Goal: Task Accomplishment & Management: Manage account settings

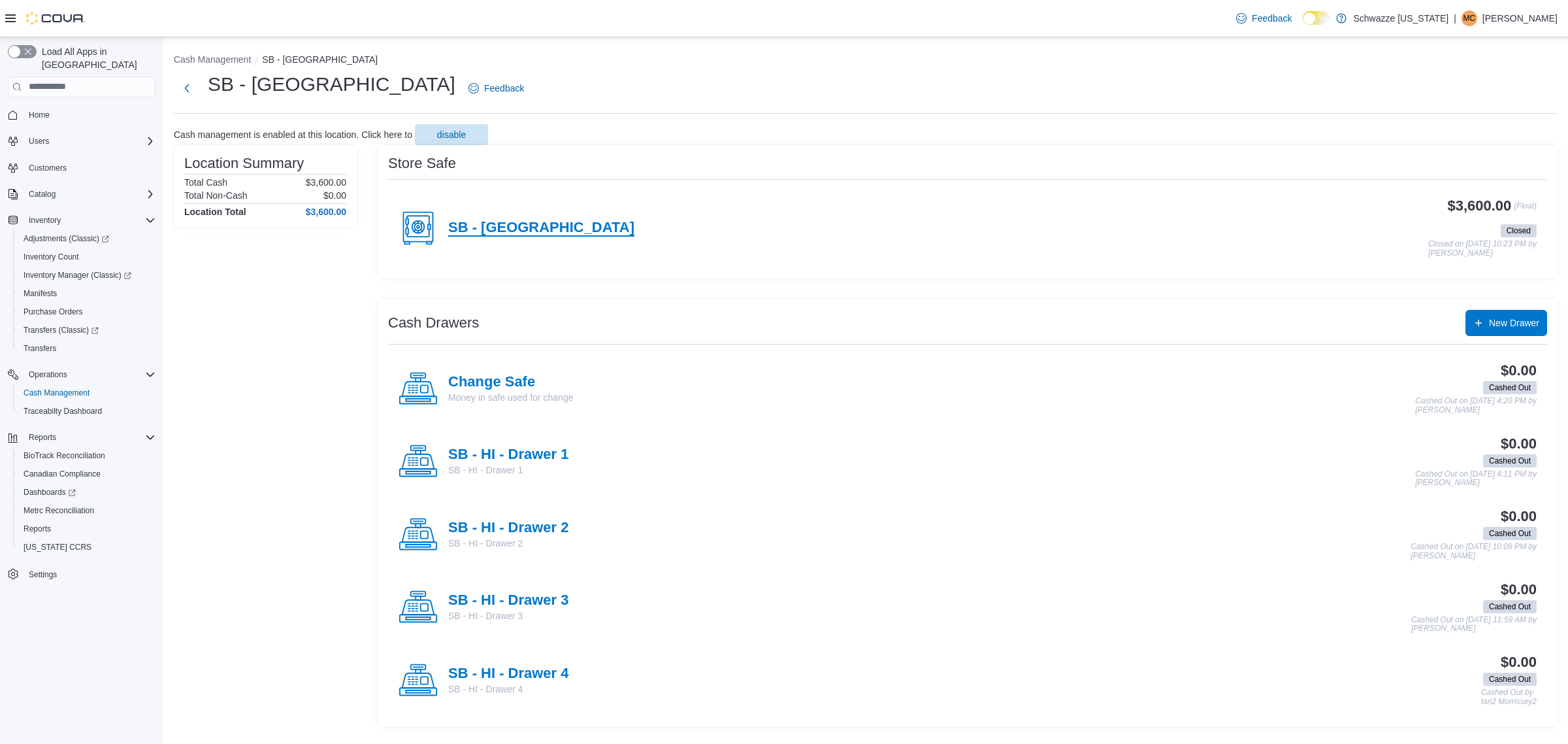
click at [528, 231] on h4 "SB - [GEOGRAPHIC_DATA]" at bounding box center [541, 228] width 186 height 17
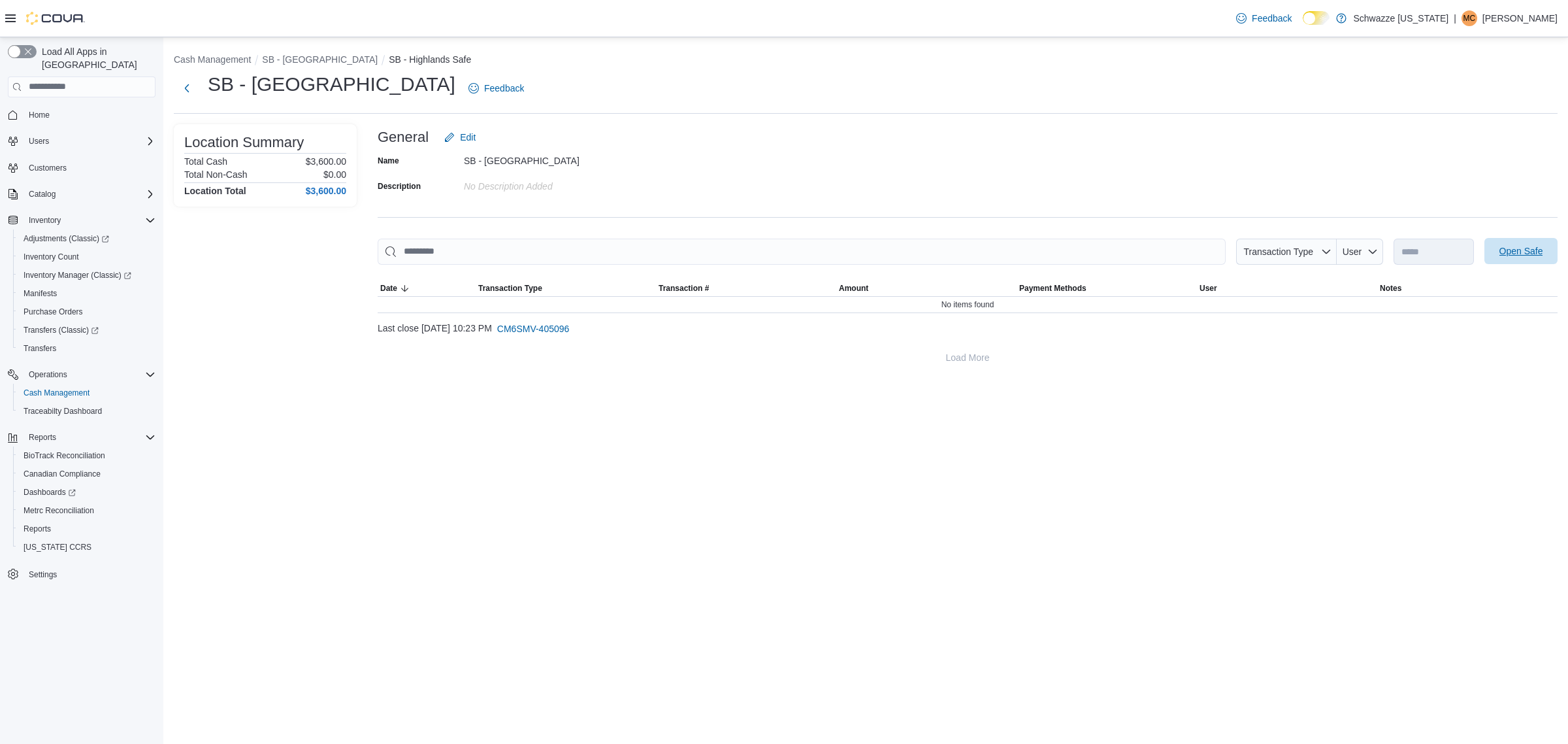
click at [1500, 247] on span "Open Safe" at bounding box center [1521, 251] width 43 height 13
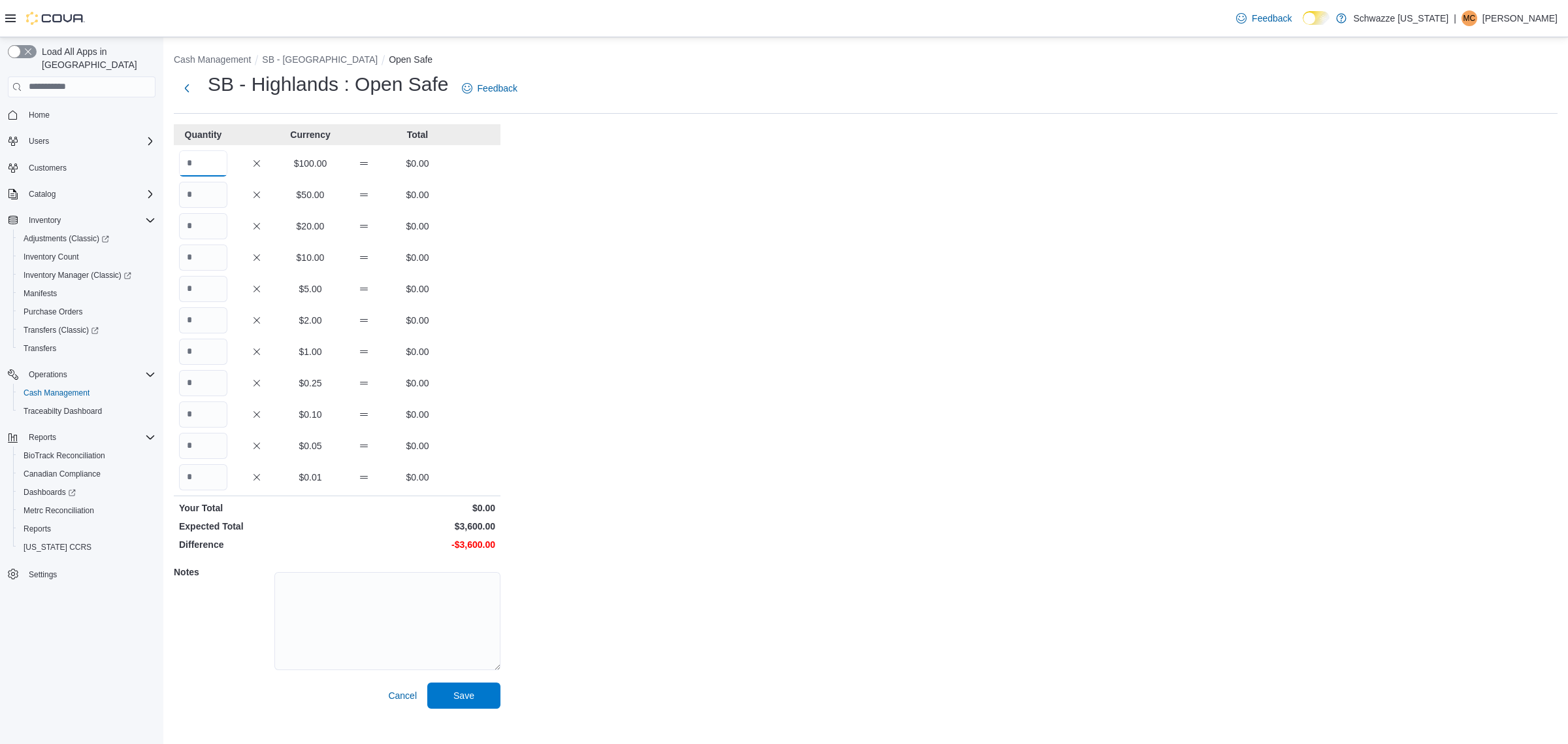
click at [213, 163] on input "Quantity" at bounding box center [203, 163] width 48 height 26
type input "**"
drag, startPoint x: 477, startPoint y: 684, endPoint x: 482, endPoint y: 713, distance: 29.4
click at [482, 713] on div "Cash Management SB - Highlands Open Safe SB - Highlands : Open Safe Feedback Qu…" at bounding box center [865, 378] width 1405 height 682
click at [465, 682] on span "Save" at bounding box center [464, 695] width 57 height 26
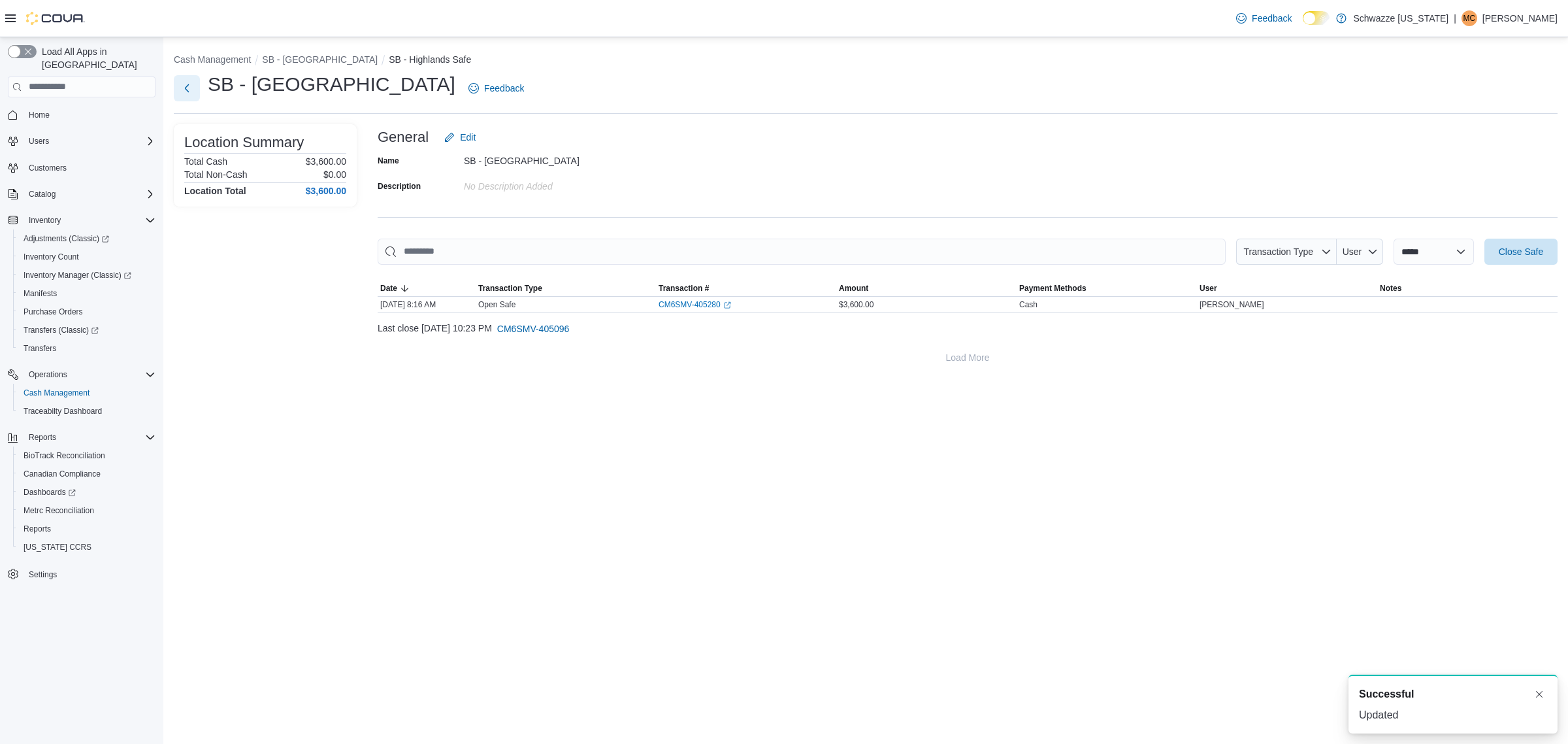
click at [180, 89] on button "Next" at bounding box center [187, 88] width 26 height 26
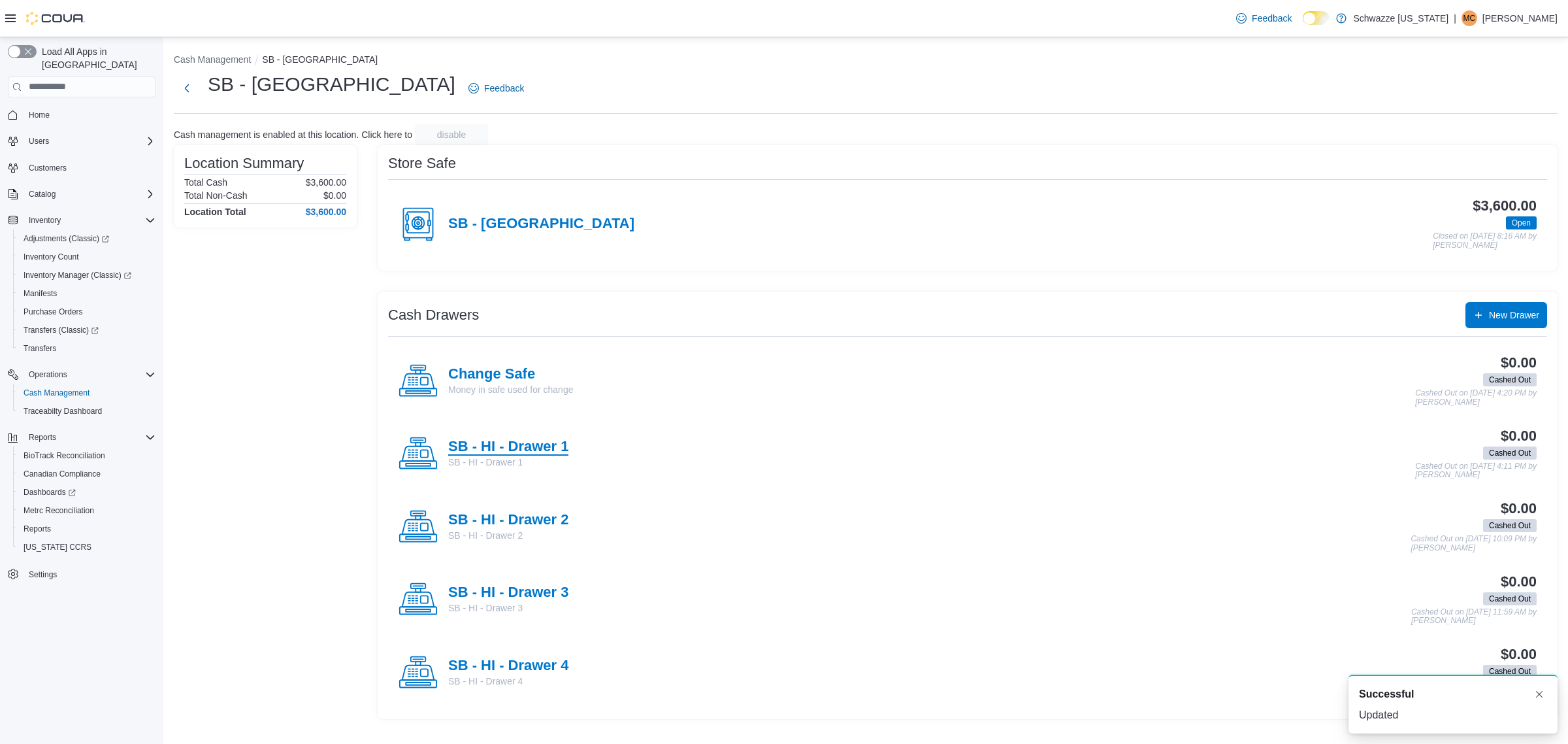
click at [511, 453] on h4 "SB - HI - Drawer 1" at bounding box center [508, 447] width 120 height 17
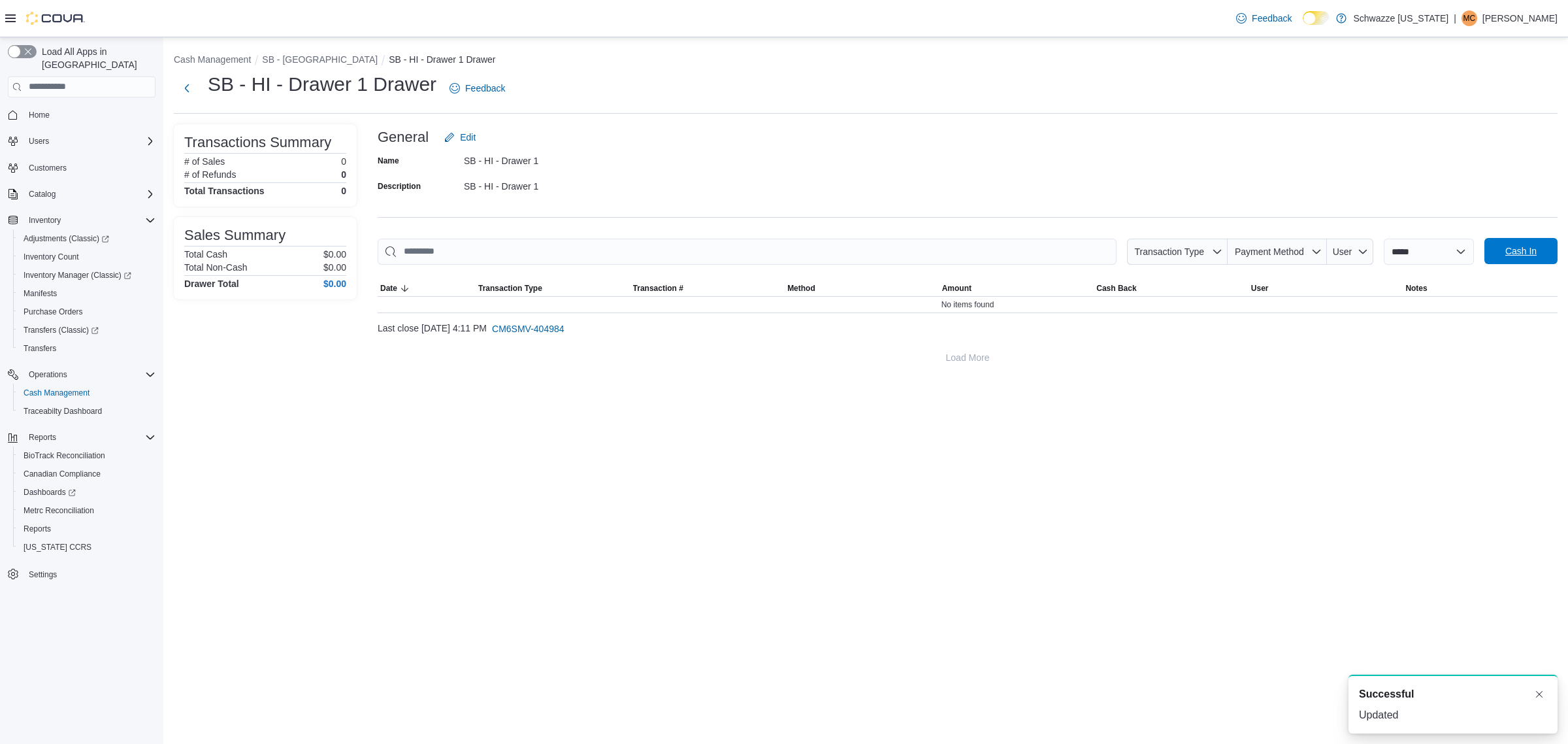
click at [1517, 250] on span "Cash In" at bounding box center [1521, 251] width 31 height 13
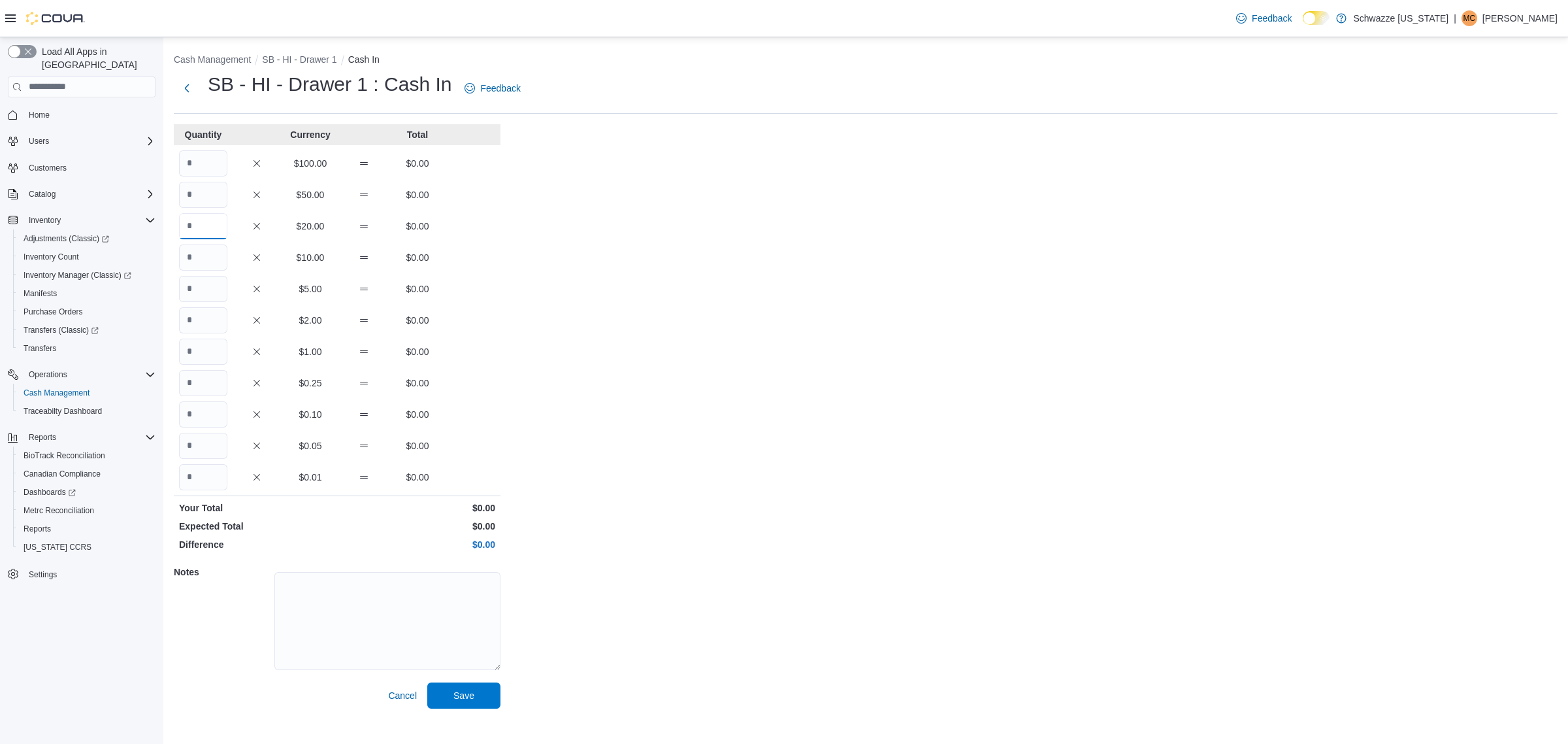
click at [210, 224] on input "Quantity" at bounding box center [203, 226] width 48 height 26
type input "*"
click at [219, 294] on input "Quantity" at bounding box center [203, 289] width 48 height 26
type input "**"
click at [191, 346] on input "Quantity" at bounding box center [203, 351] width 48 height 26
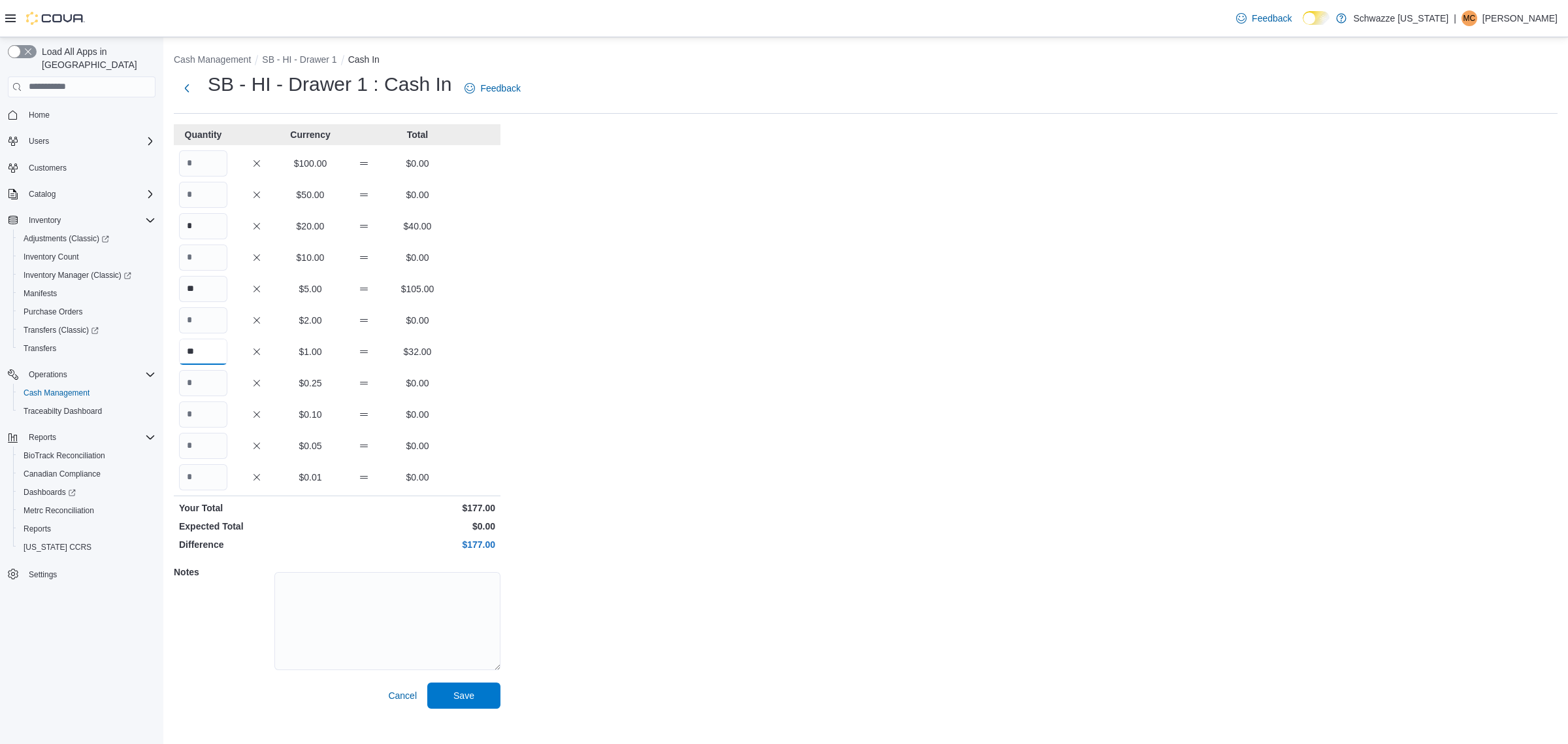
type input "**"
click at [221, 486] on input "Quantity" at bounding box center [203, 477] width 48 height 26
type input "****"
click at [470, 697] on span "Save" at bounding box center [464, 695] width 21 height 13
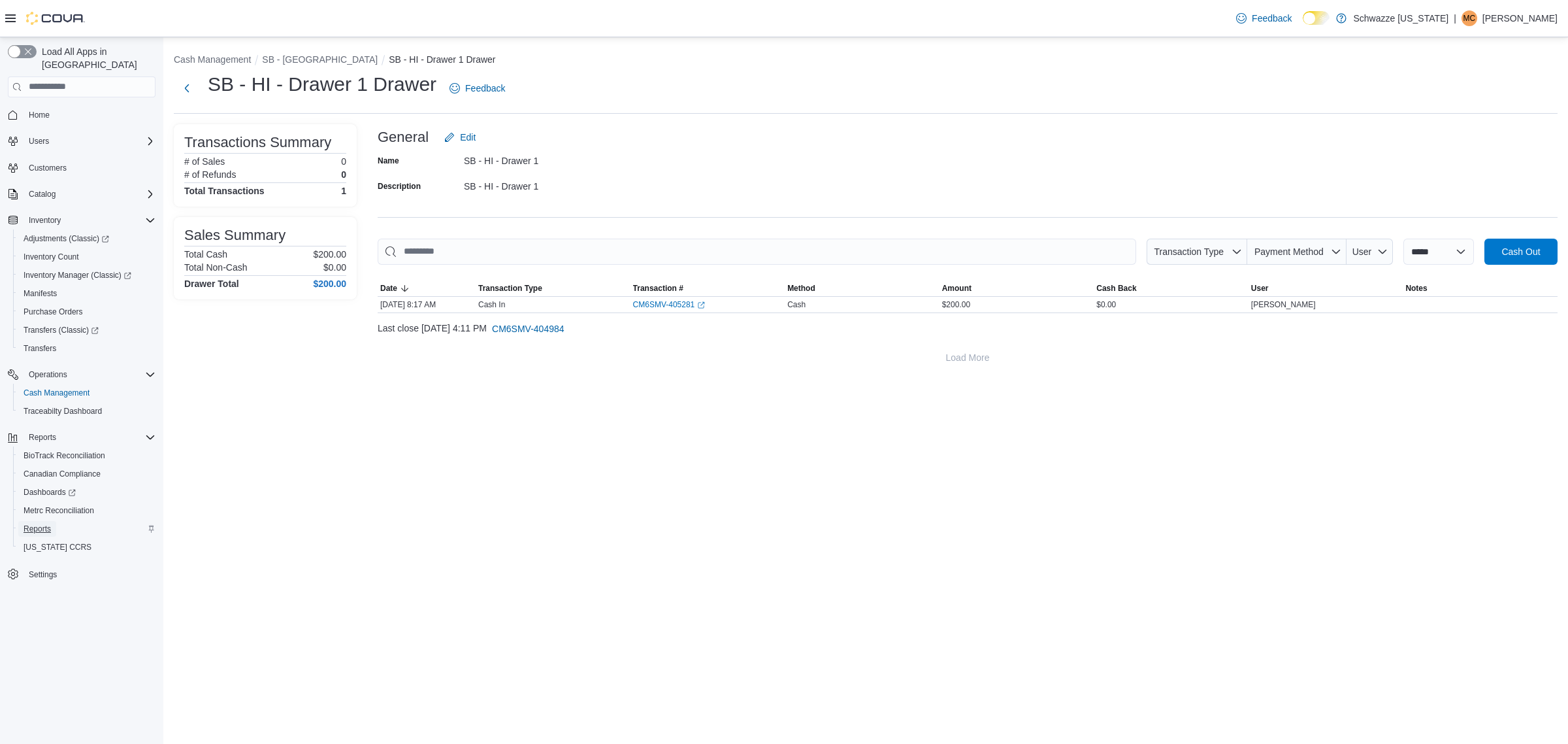
click at [51, 521] on link "Reports" at bounding box center [37, 528] width 38 height 15
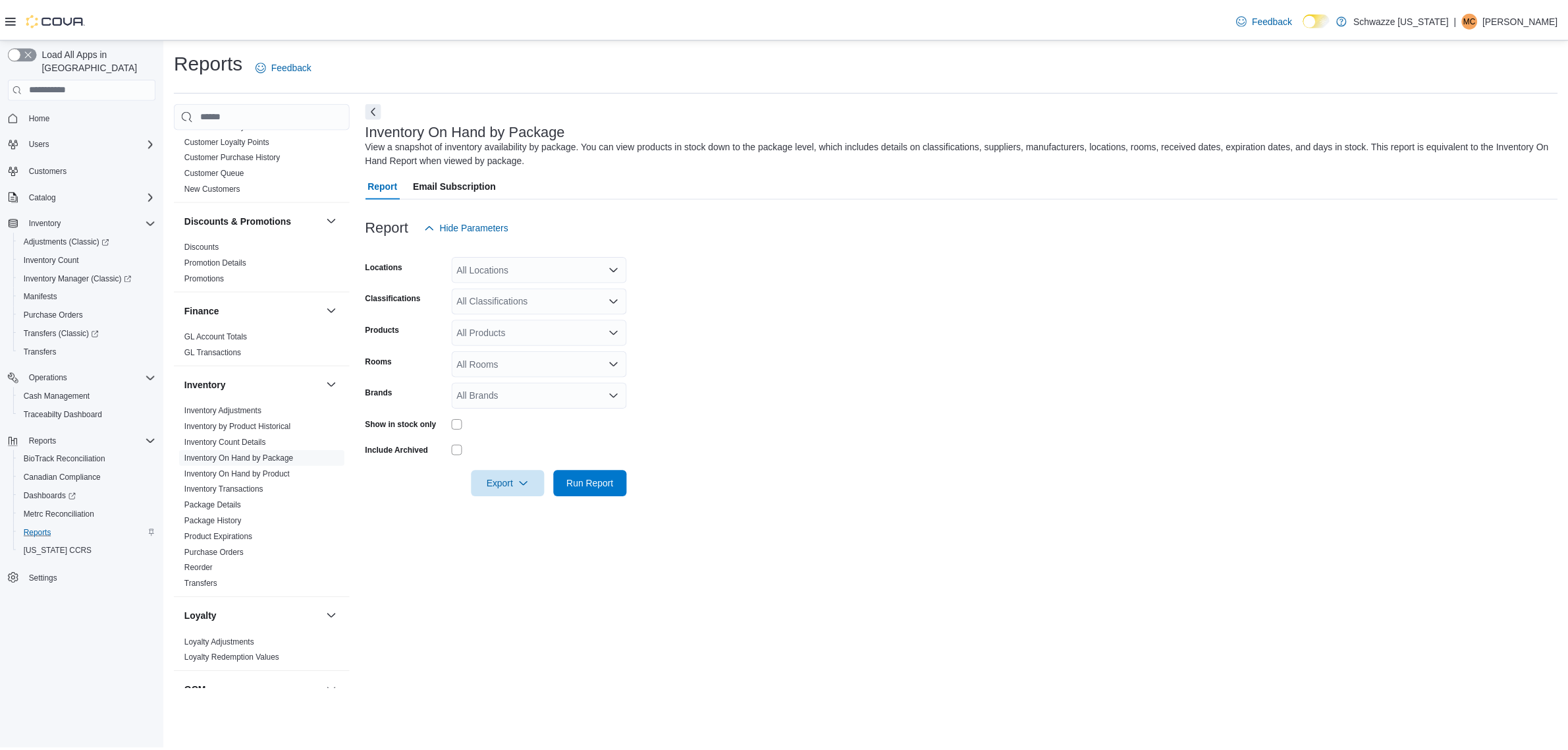
scroll to position [659, 0]
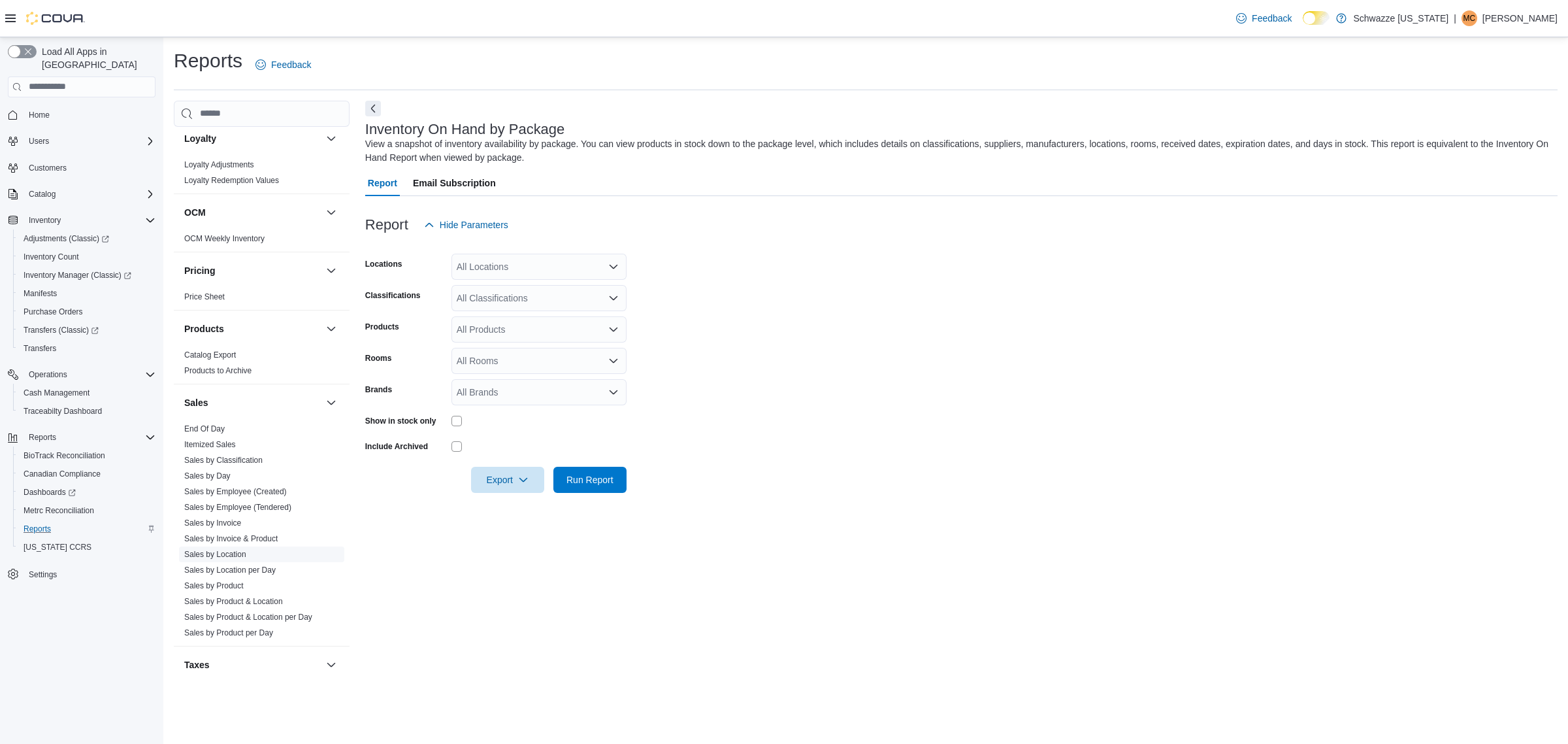
click at [229, 556] on link "Sales by Location" at bounding box center [215, 554] width 62 height 9
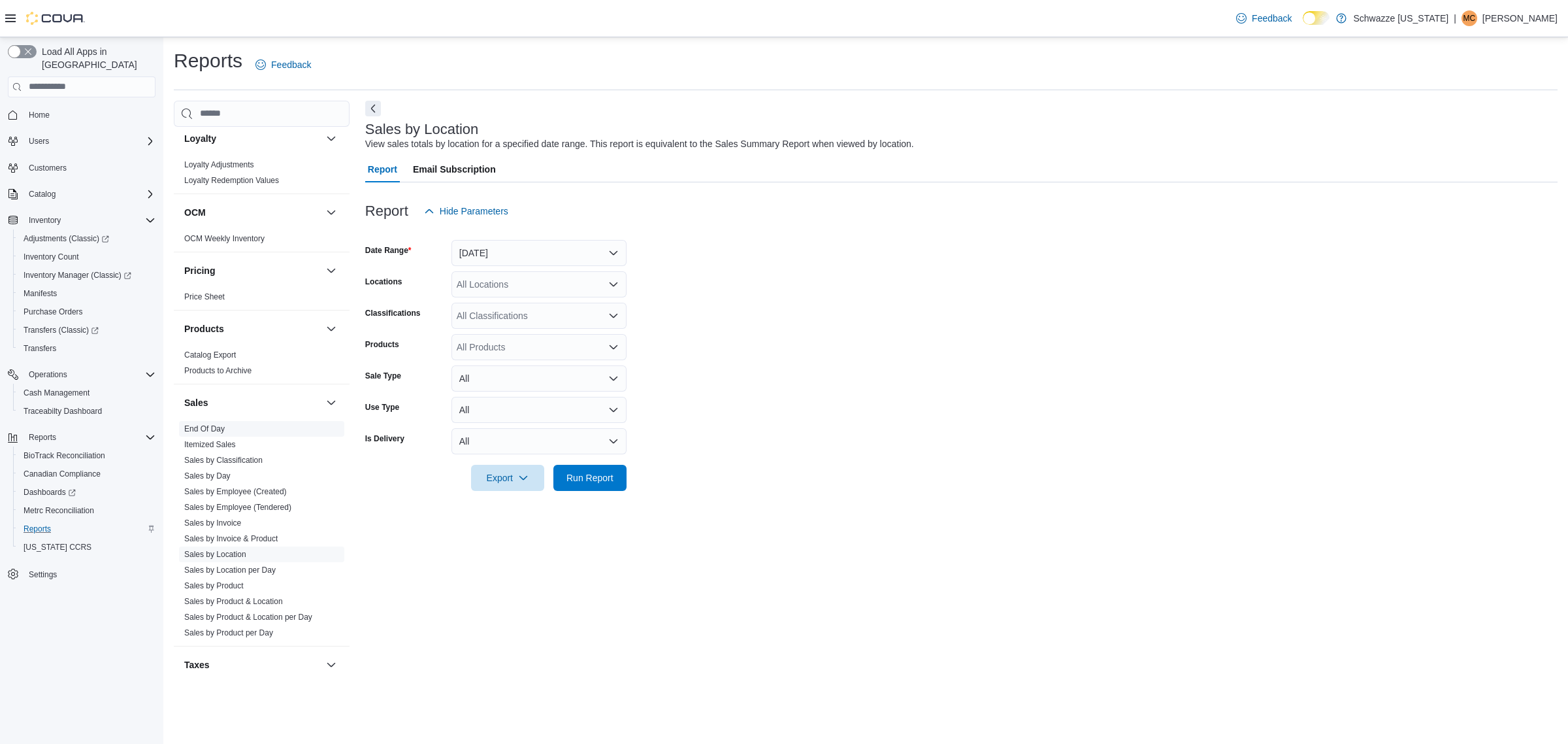
click at [201, 429] on link "End Of Day" at bounding box center [204, 428] width 40 height 9
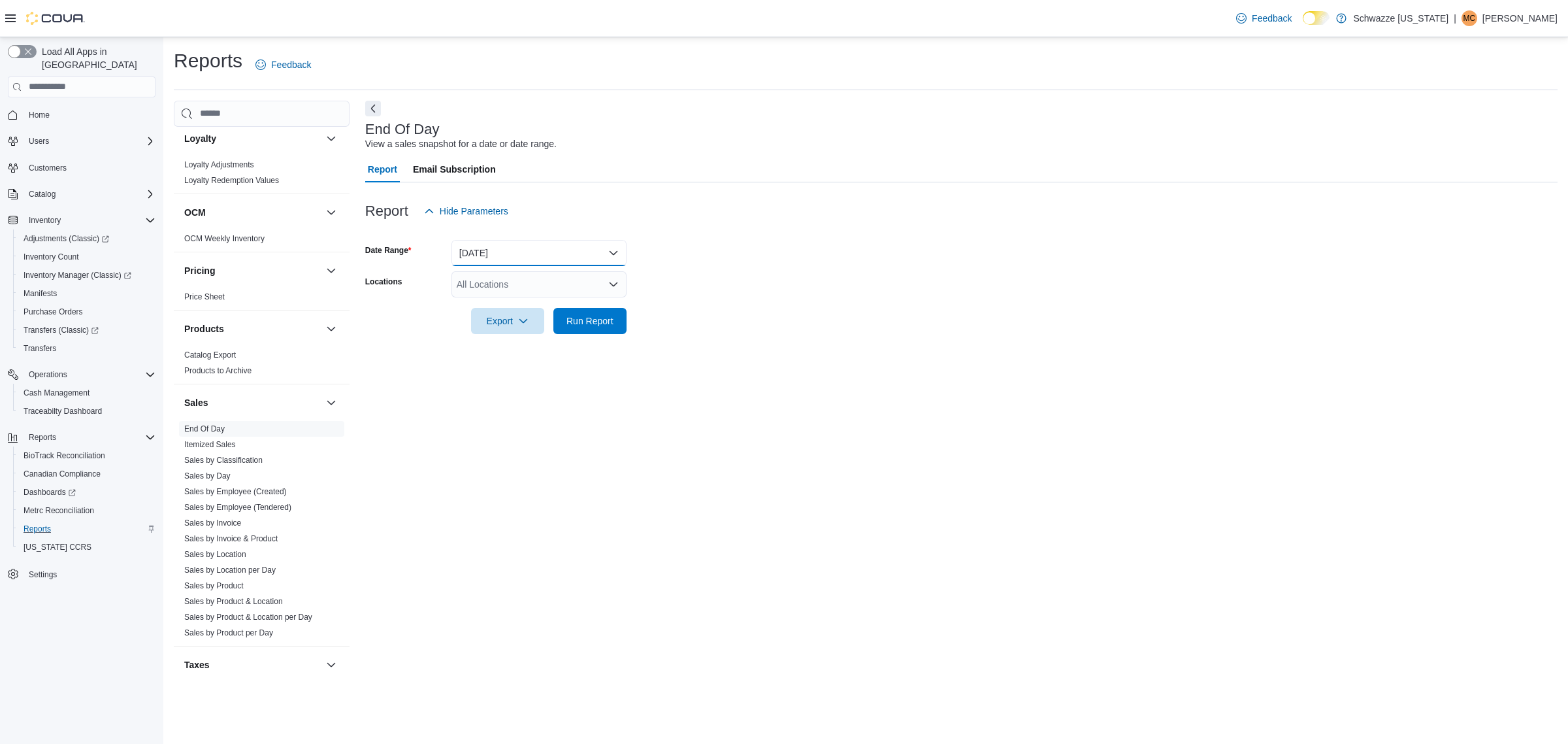
click at [559, 255] on button "[DATE]" at bounding box center [539, 253] width 175 height 26
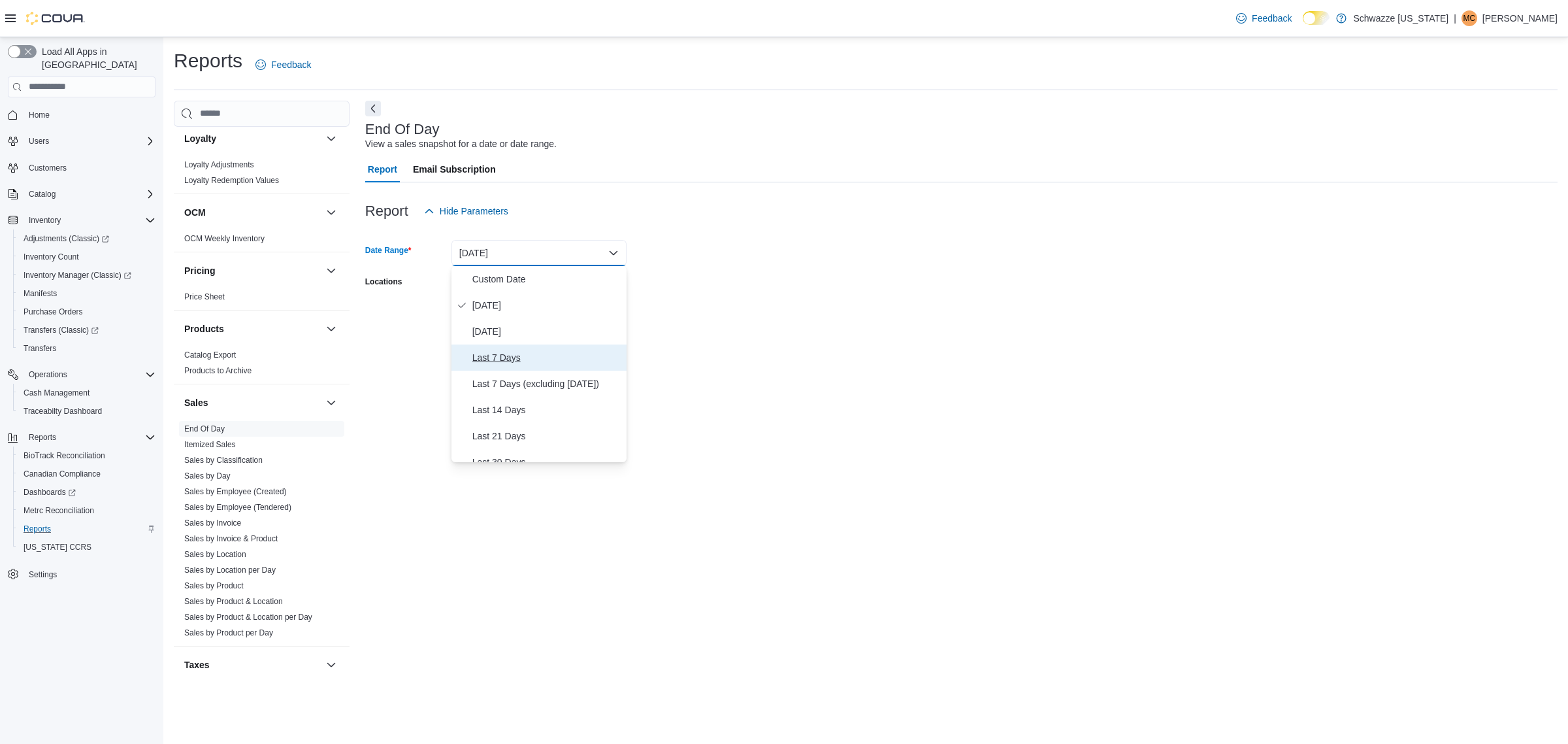
click at [510, 357] on span "Last 7 Days" at bounding box center [547, 357] width 149 height 15
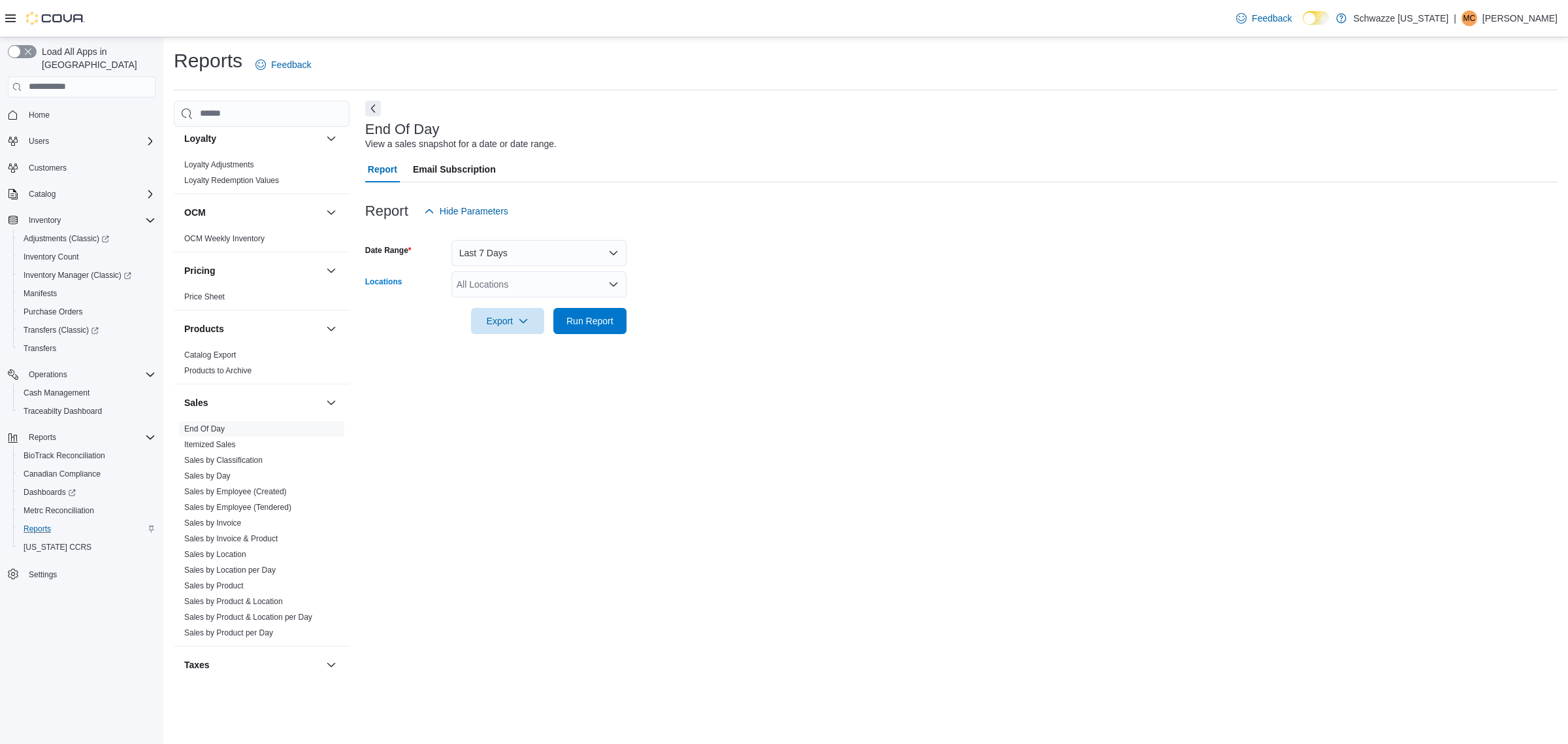
click at [497, 288] on div "All Locations" at bounding box center [539, 284] width 175 height 26
type input "**"
click at [526, 304] on span "SB - [GEOGRAPHIC_DATA]" at bounding box center [544, 307] width 116 height 13
click at [685, 338] on div at bounding box center [961, 341] width 1192 height 15
click at [592, 322] on span "Run Report" at bounding box center [590, 320] width 47 height 13
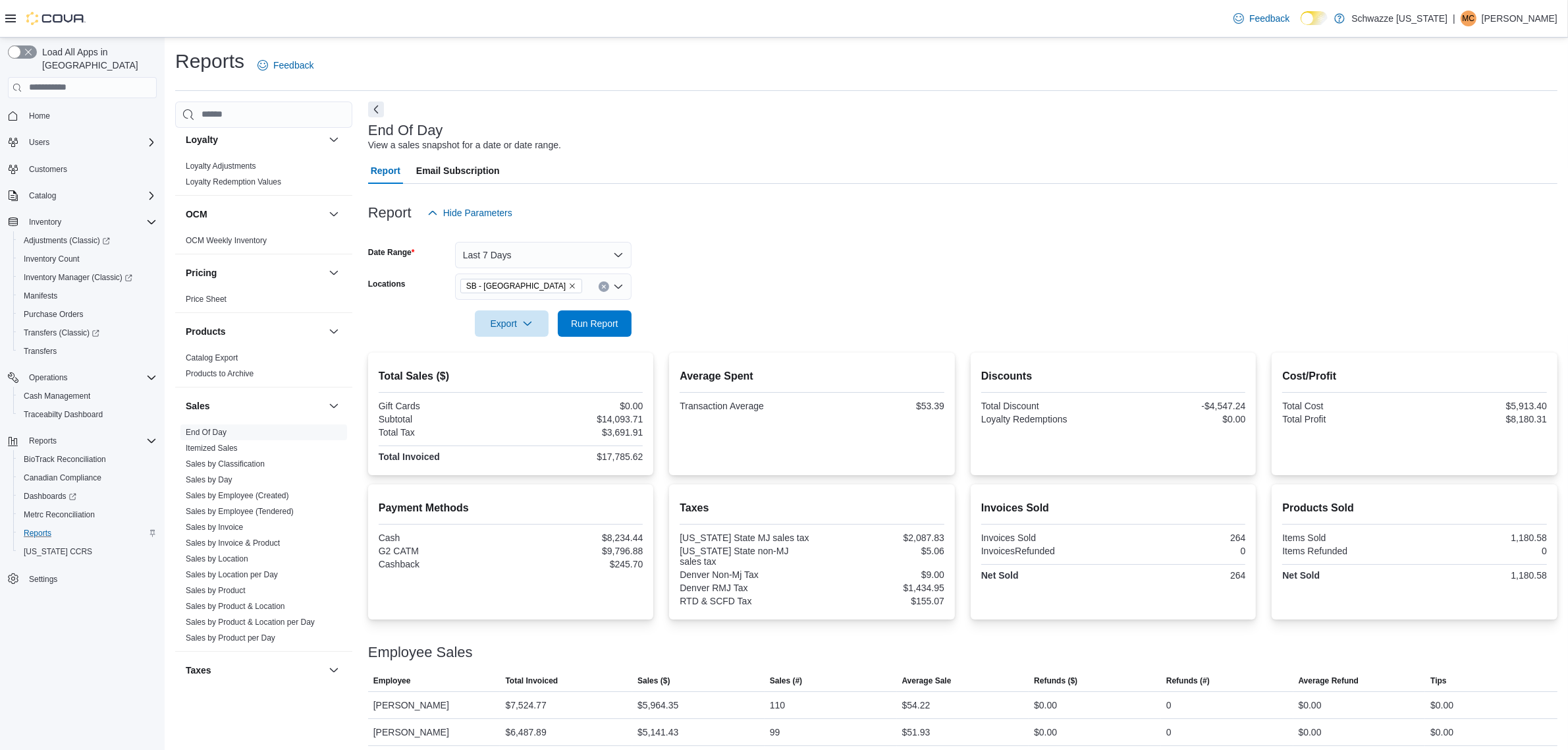
scroll to position [60, 0]
